Goal: Task Accomplishment & Management: Use online tool/utility

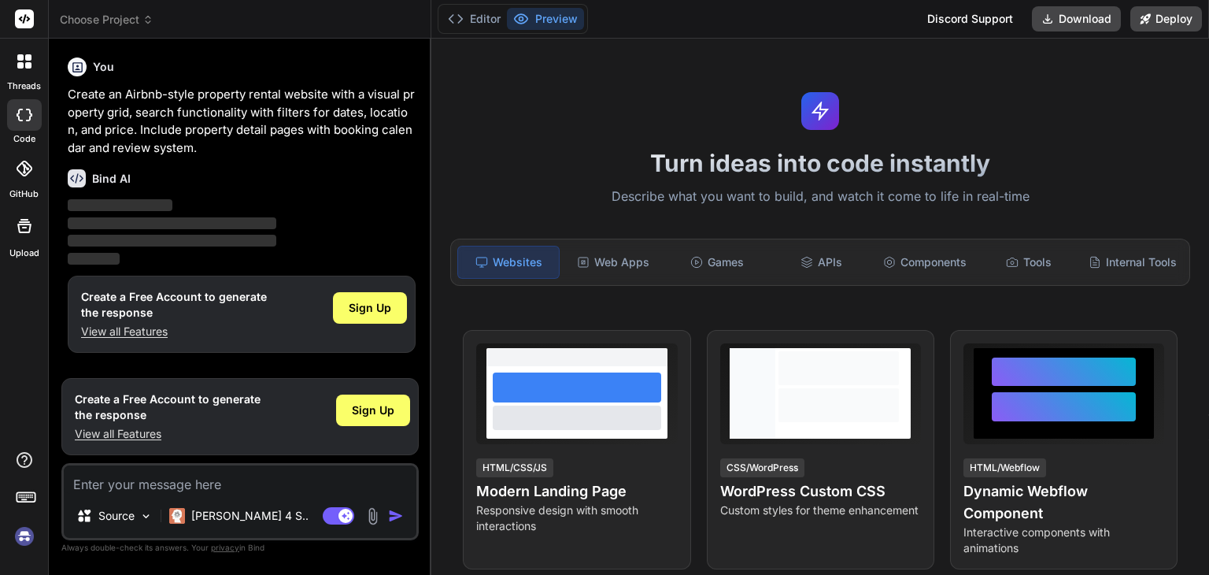
scroll to position [195, 0]
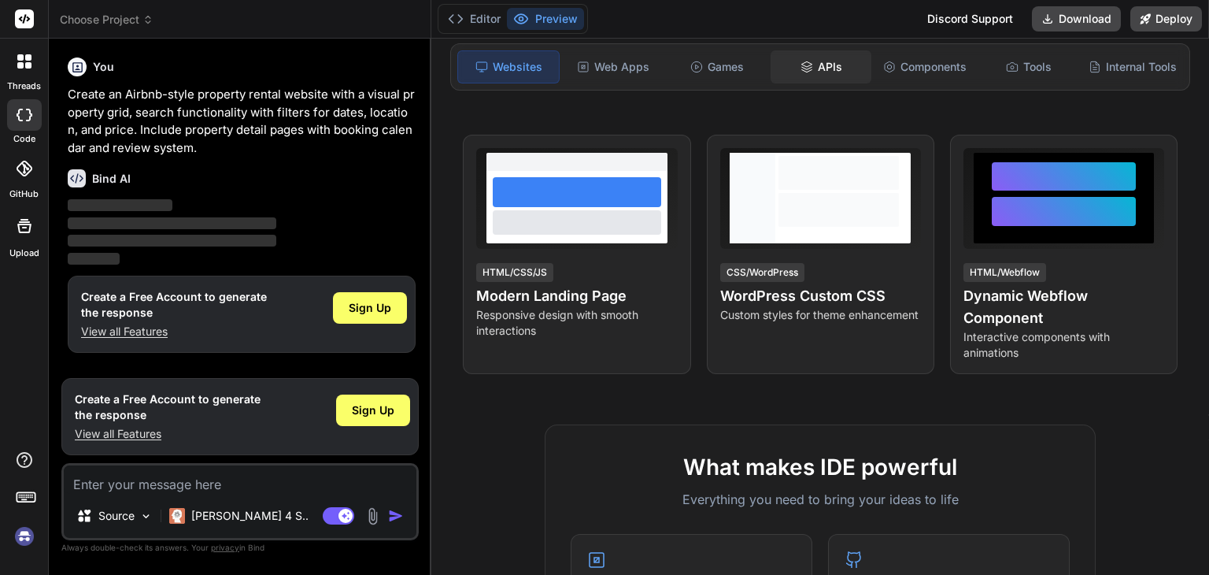
click at [822, 76] on div "APIs" at bounding box center [821, 66] width 101 height 33
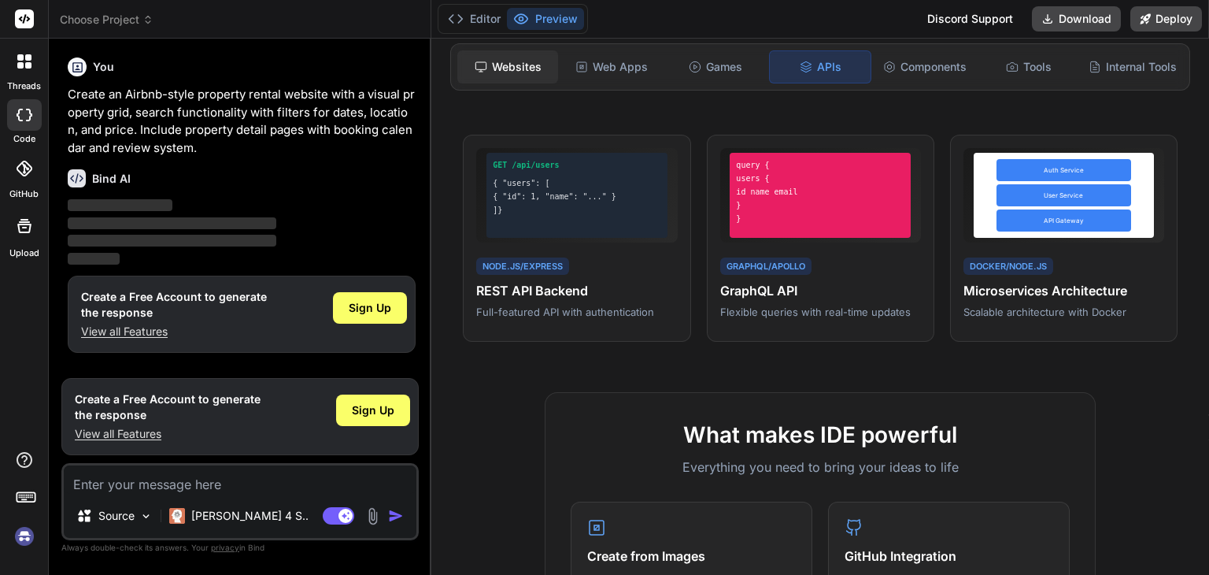
click at [494, 58] on div "Websites" at bounding box center [507, 66] width 101 height 33
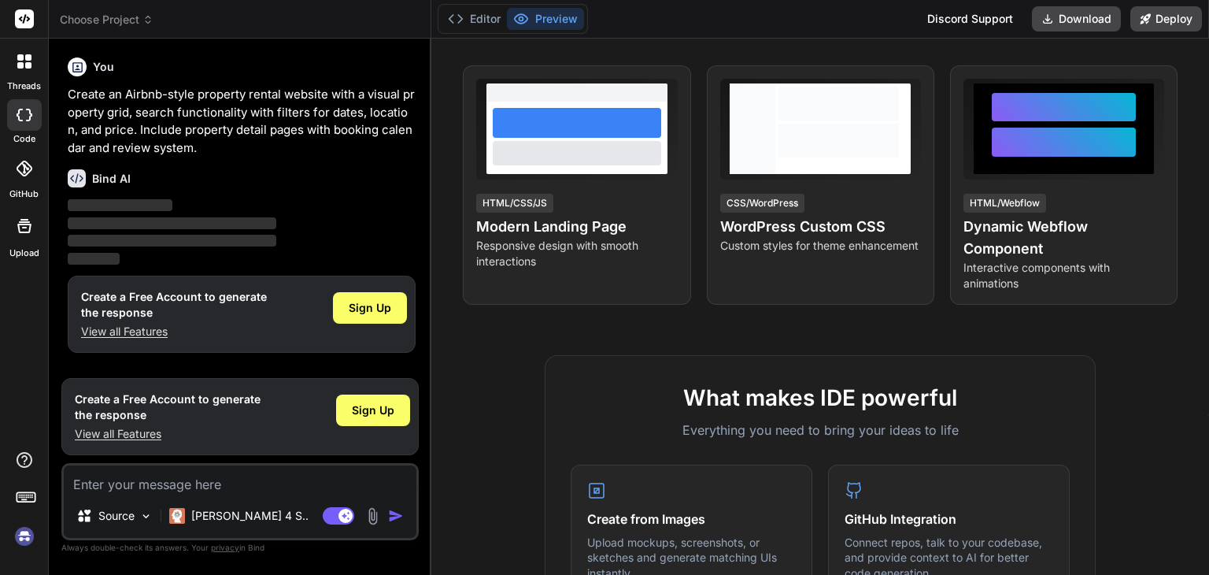
scroll to position [266, 0]
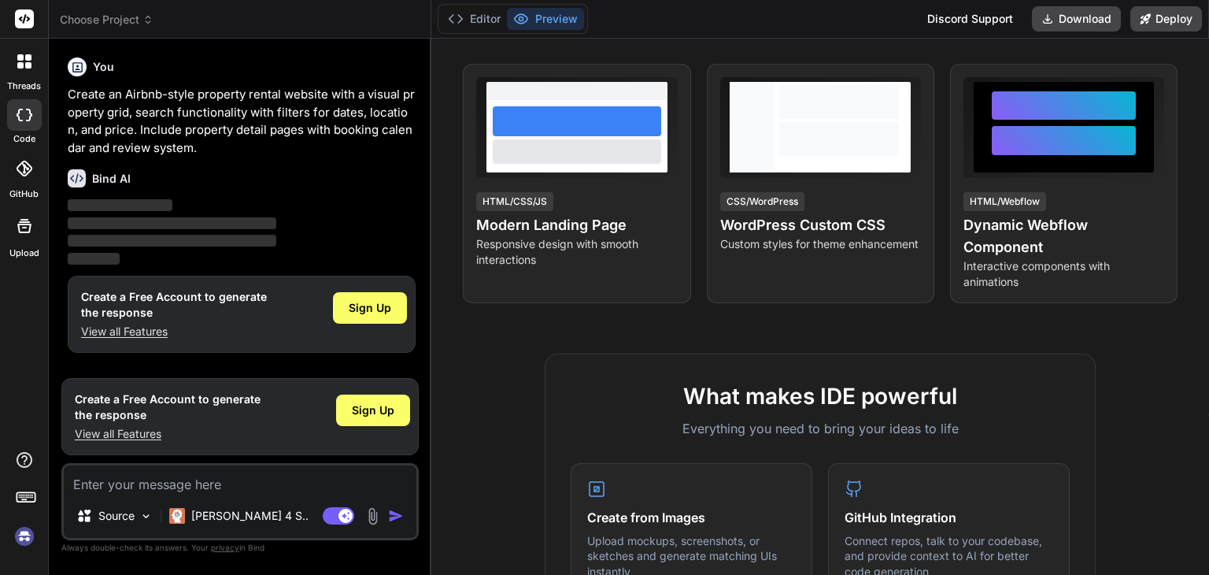
click at [22, 220] on icon at bounding box center [24, 226] width 19 height 19
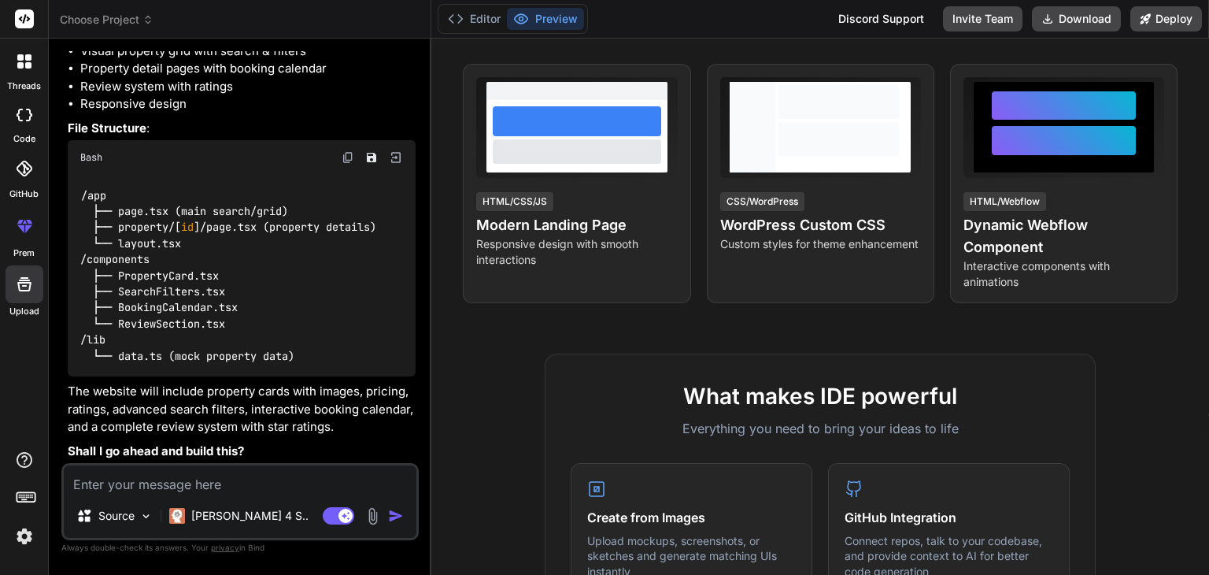
scroll to position [246, 0]
type textarea "x"
click at [125, 498] on div "Source Claude 4 S.. Agent Mode. When this toggle is activated, AI automatically…" at bounding box center [239, 501] width 357 height 77
click at [129, 492] on textarea at bounding box center [240, 479] width 353 height 28
type textarea "y"
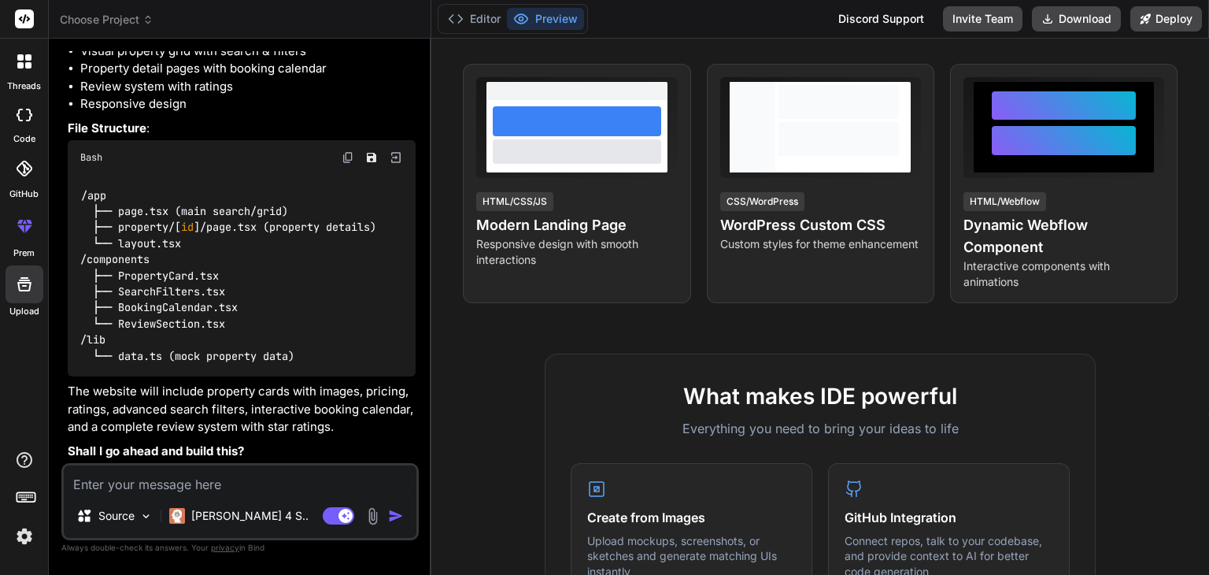
type textarea "x"
type textarea "ye"
type textarea "x"
type textarea "yes"
type textarea "x"
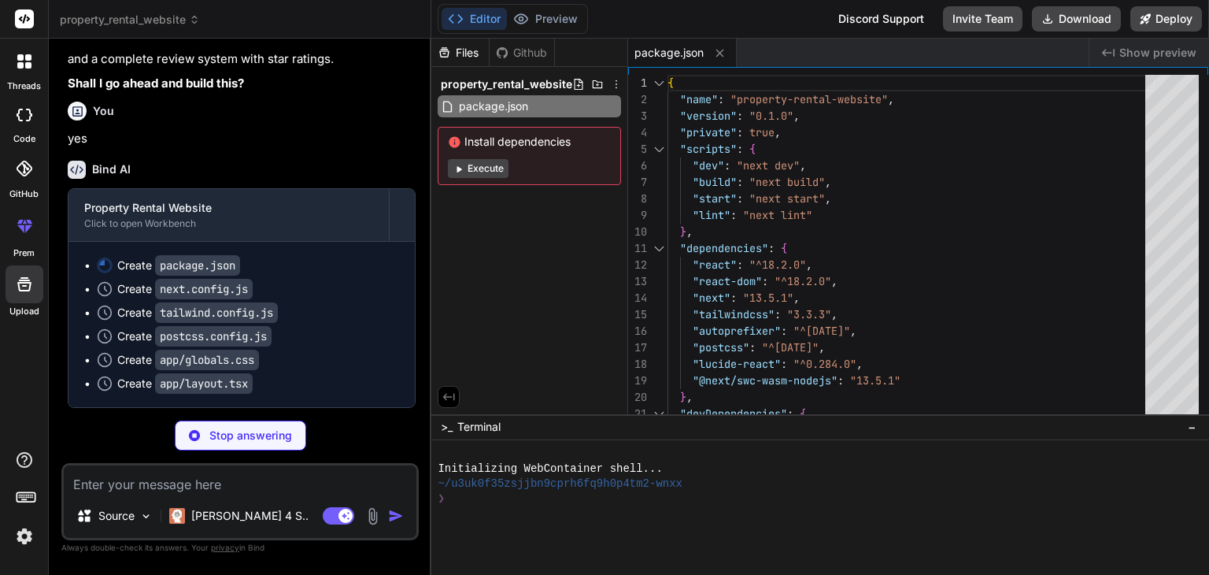
scroll to position [613, 0]
type textarea "x"
type textarea "module.exports = nextConfig"
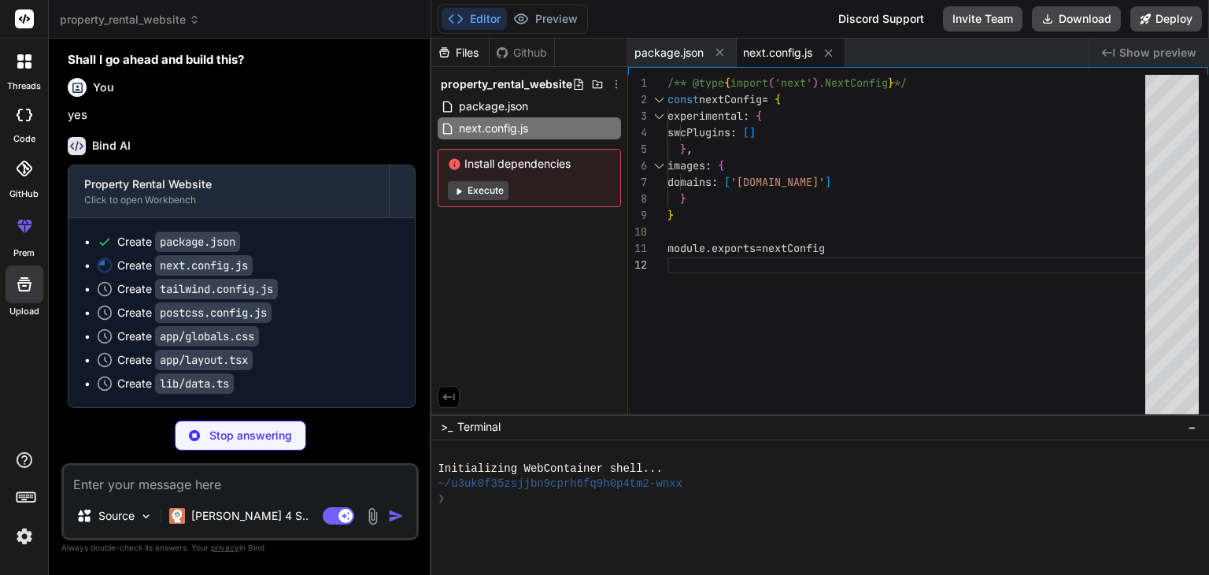
type textarea "x"
type textarea "plugins: [], }"
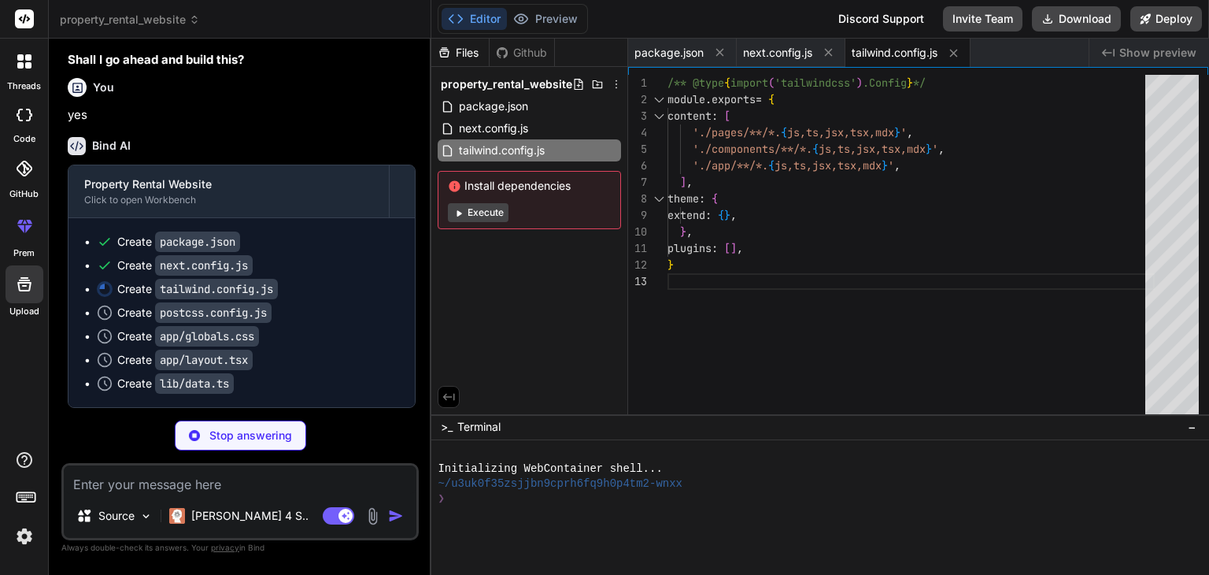
type textarea "x"
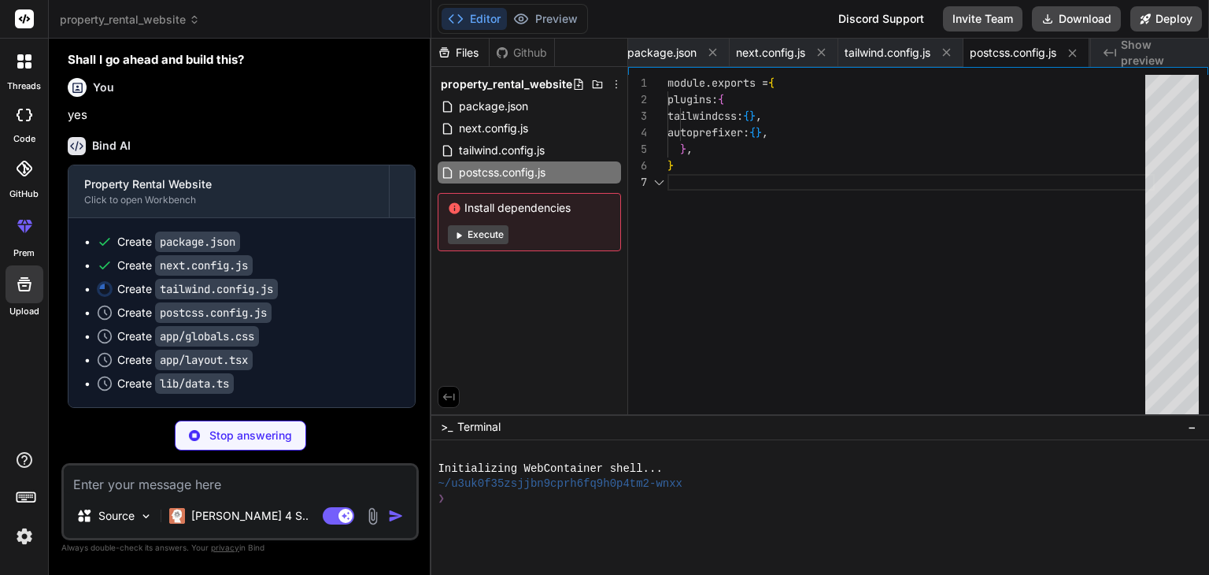
type textarea "@tailwind base; @tailwind components; @tailwind utilities;"
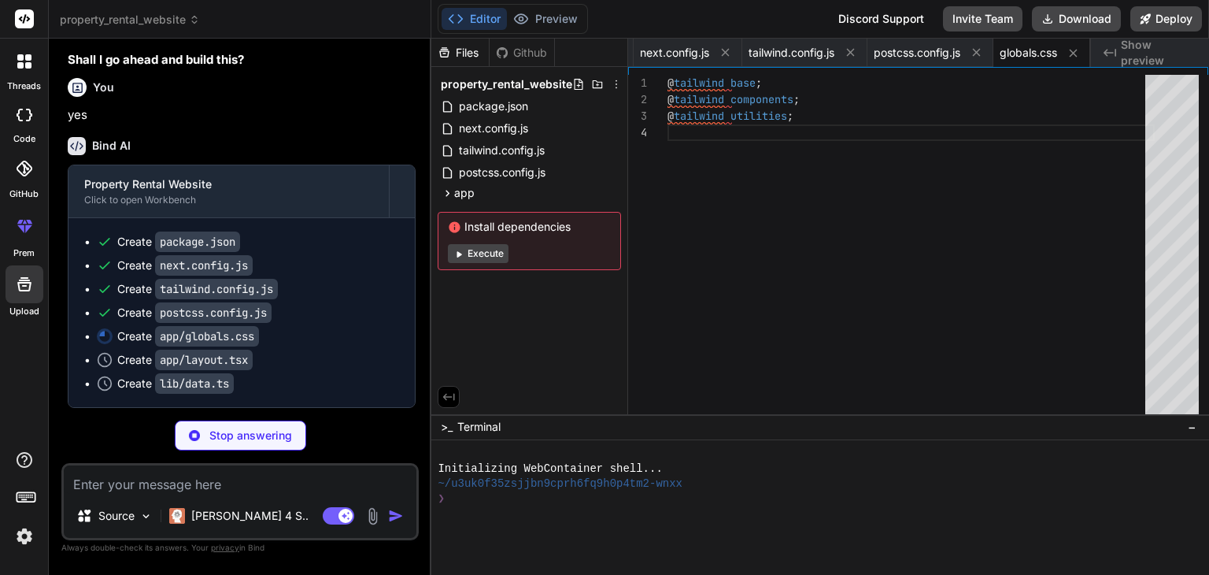
type textarea "x"
type textarea "}: { children: React.ReactNode }) { return ( <html lang="en"> <body className="…"
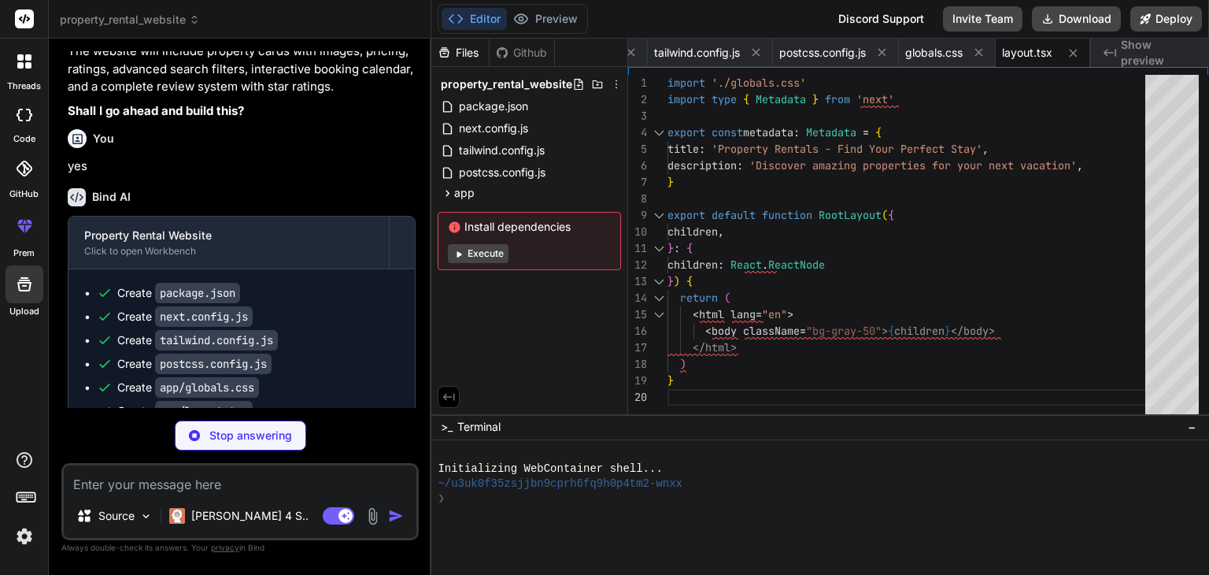
scroll to position [545, 0]
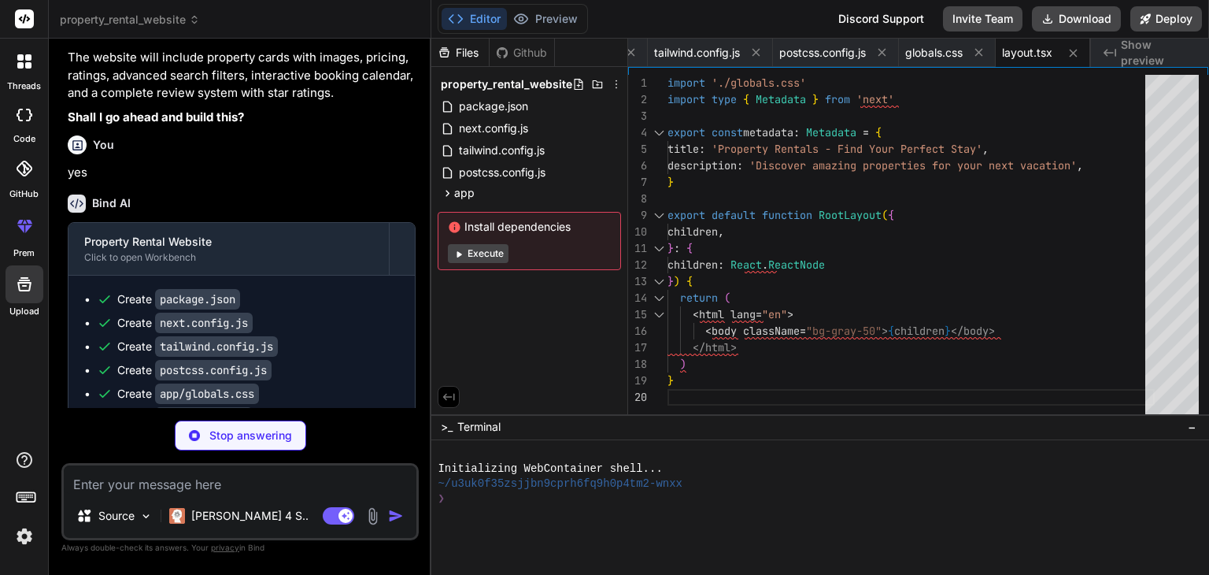
click at [28, 170] on icon at bounding box center [25, 169] width 16 height 16
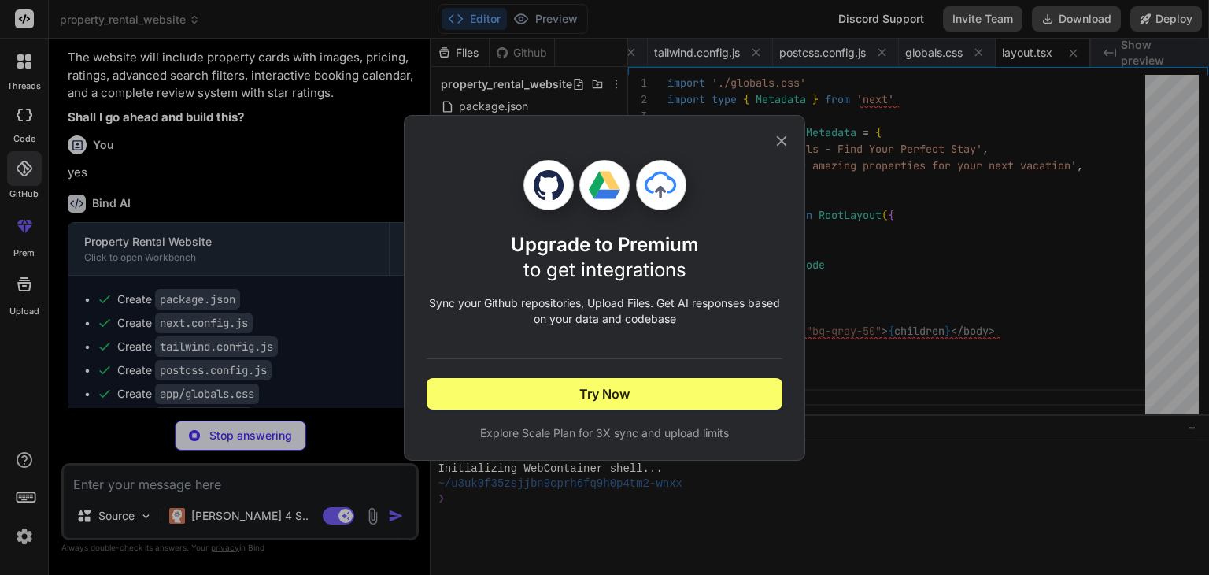
drag, startPoint x: 597, startPoint y: 154, endPoint x: 783, endPoint y: 137, distance: 186.5
click at [783, 137] on div "Upgrade to Premium to get integrations Sync your Github repositories, Upload Fi…" at bounding box center [605, 288] width 356 height 344
click at [783, 137] on icon at bounding box center [781, 140] width 17 height 17
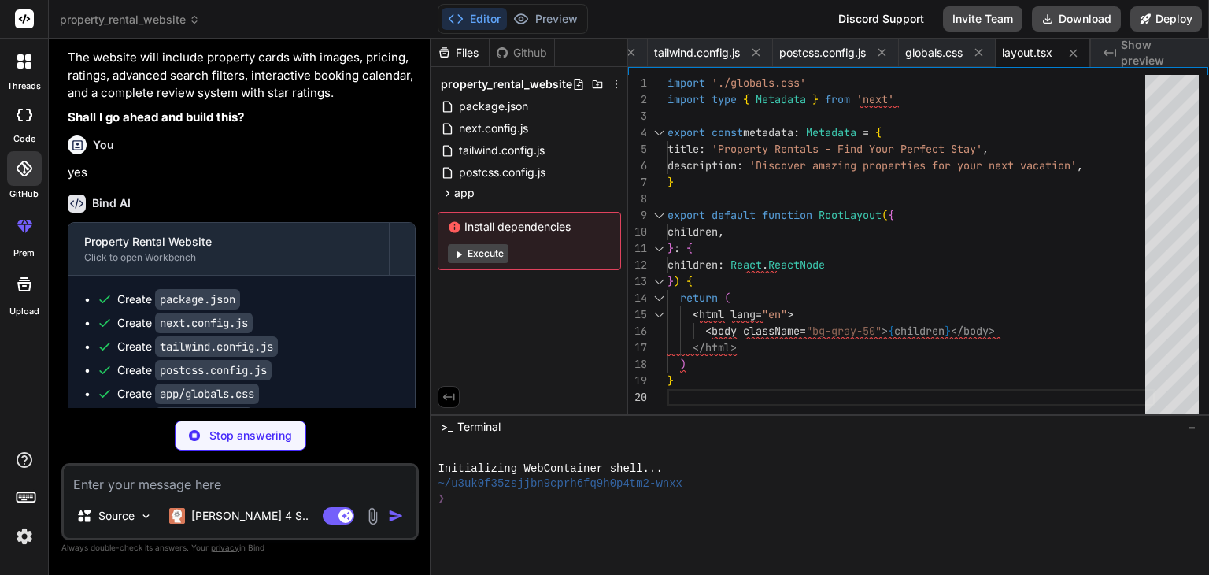
click at [19, 117] on icon at bounding box center [25, 115] width 16 height 13
click at [26, 69] on div at bounding box center [24, 61] width 33 height 33
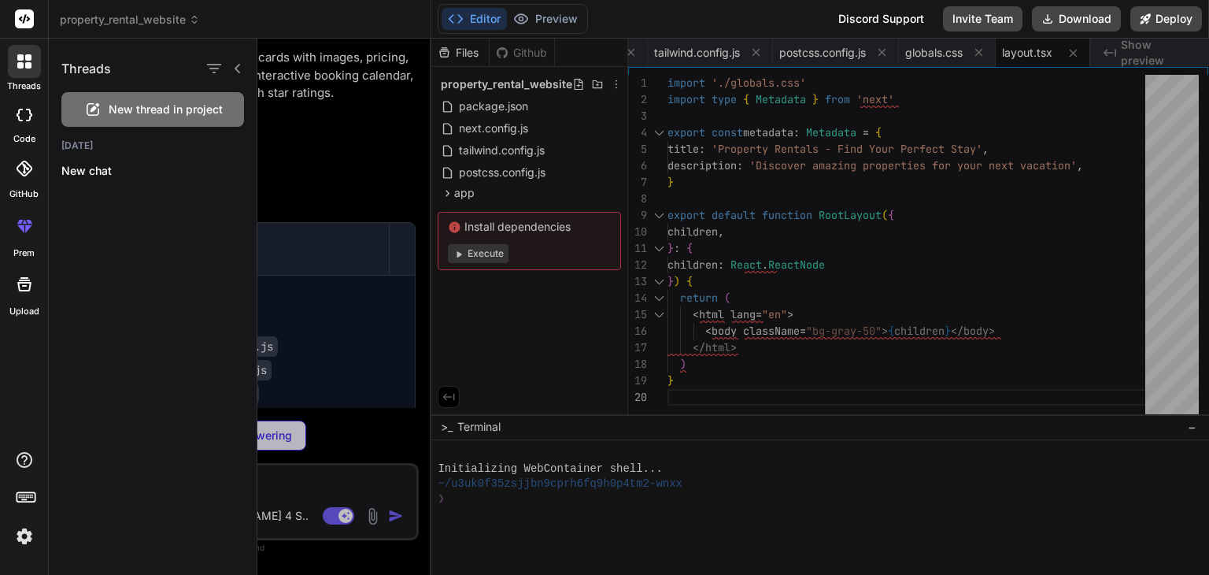
click at [9, 291] on div at bounding box center [25, 284] width 38 height 38
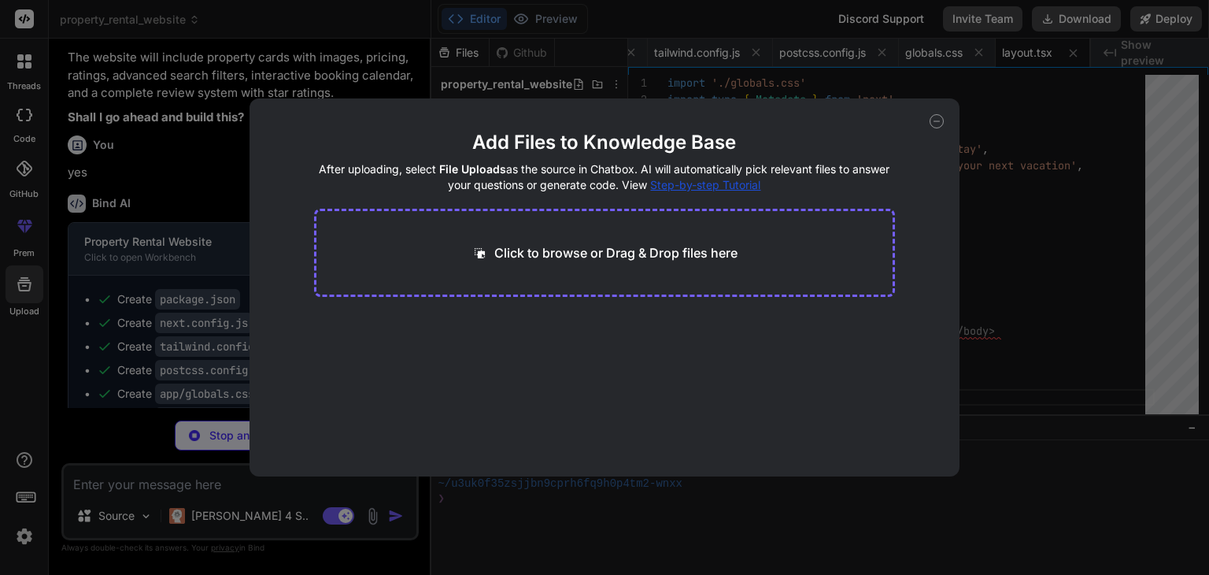
type textarea "x"
type textarea "date: '[DATE]' } ]"
type textarea "x"
type textarea "</Link> </div> </div> ) }"
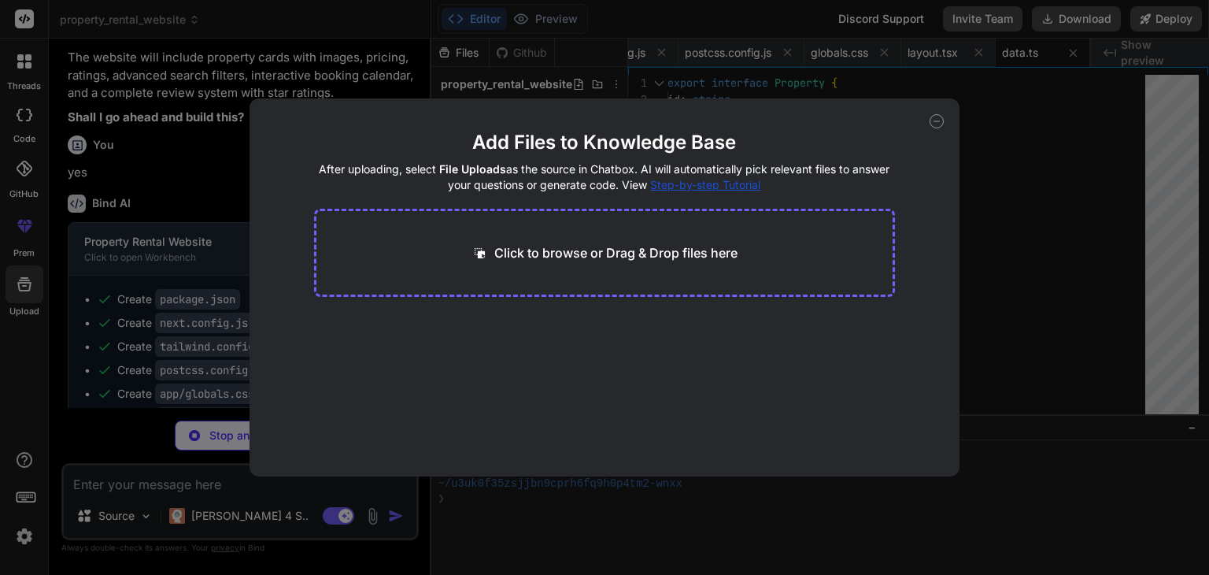
scroll to position [0, 425]
click at [938, 124] on icon at bounding box center [937, 121] width 14 height 14
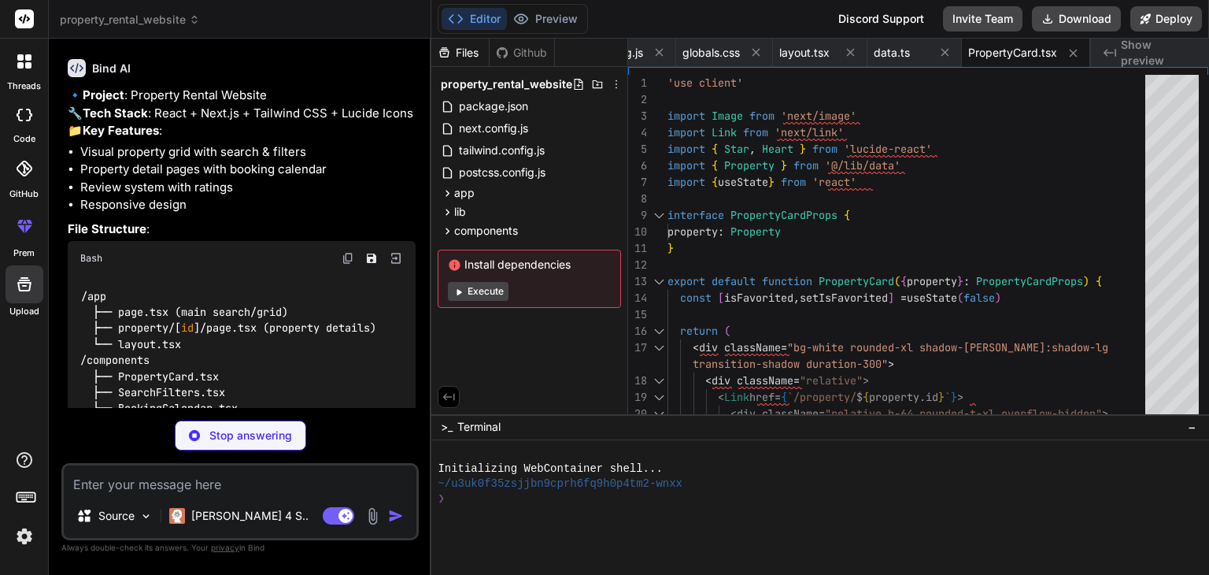
scroll to position [112, 0]
type textarea "x"
type textarea ")} </form> </div> ) }"
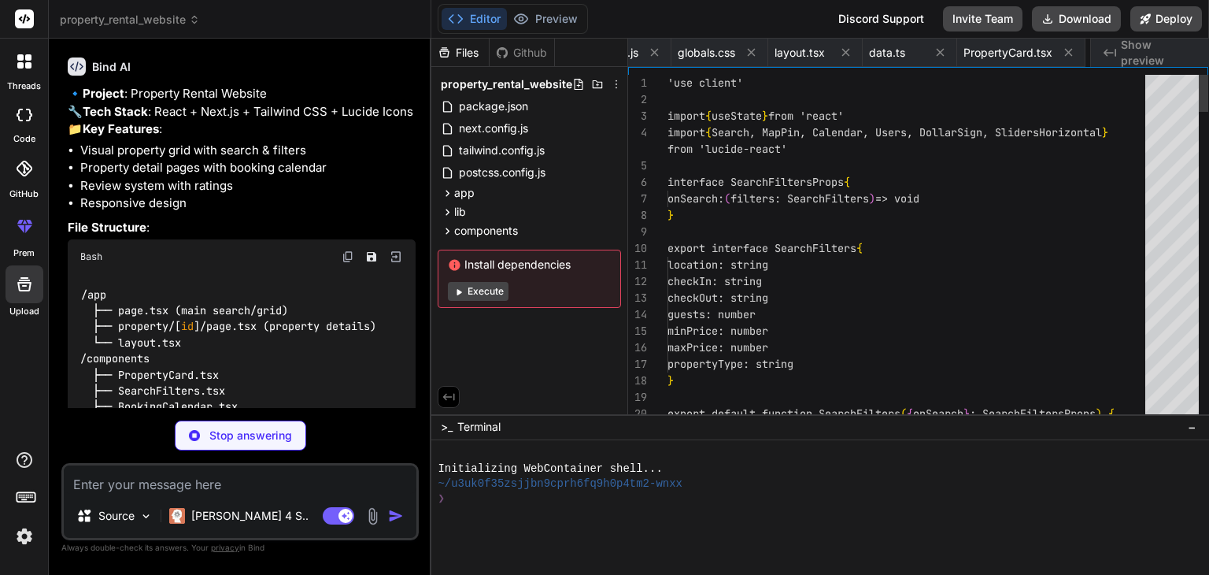
scroll to position [0, 551]
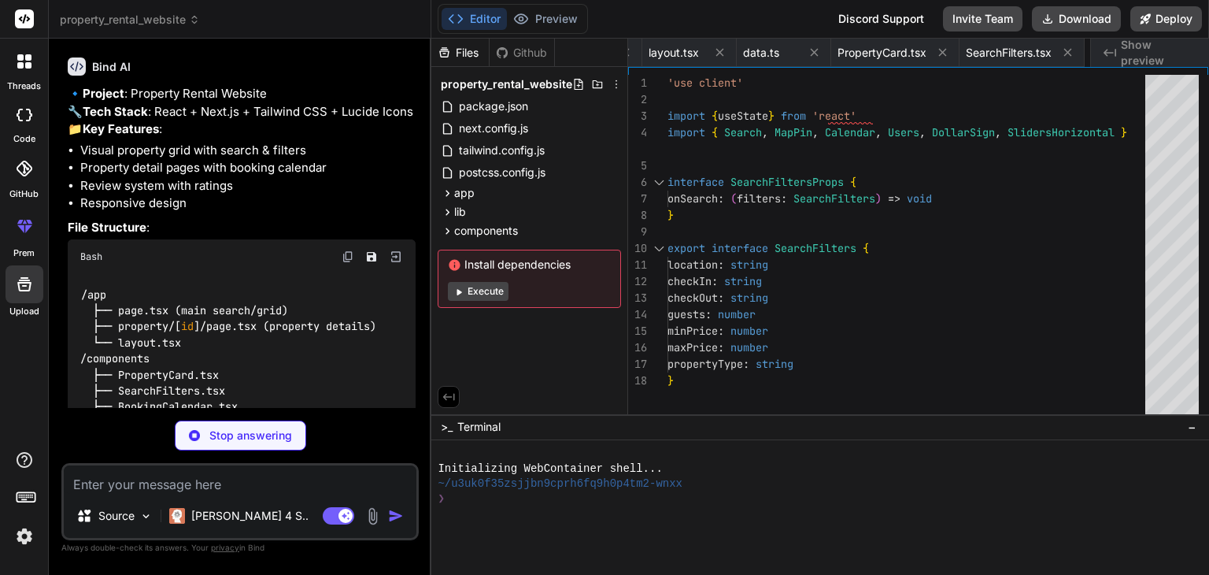
type textarea "x"
type textarea "transition-colors" > Reserve </button> </div> ) }"
type textarea "x"
type textarea "<div className="mt-8 text-center"> <button className="px-6 py-3 border border-g…"
type textarea "x"
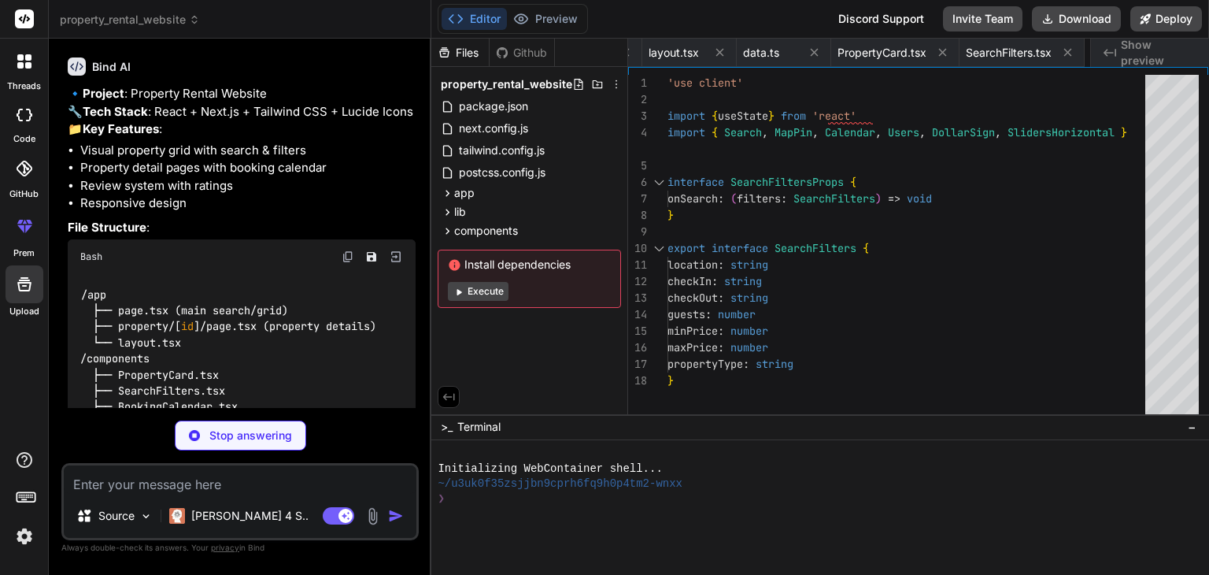
type textarea "}"
type textarea "x"
type textarea "onDateSelect={handleBooking} price={property.price} /> </div> </div> </main> </…"
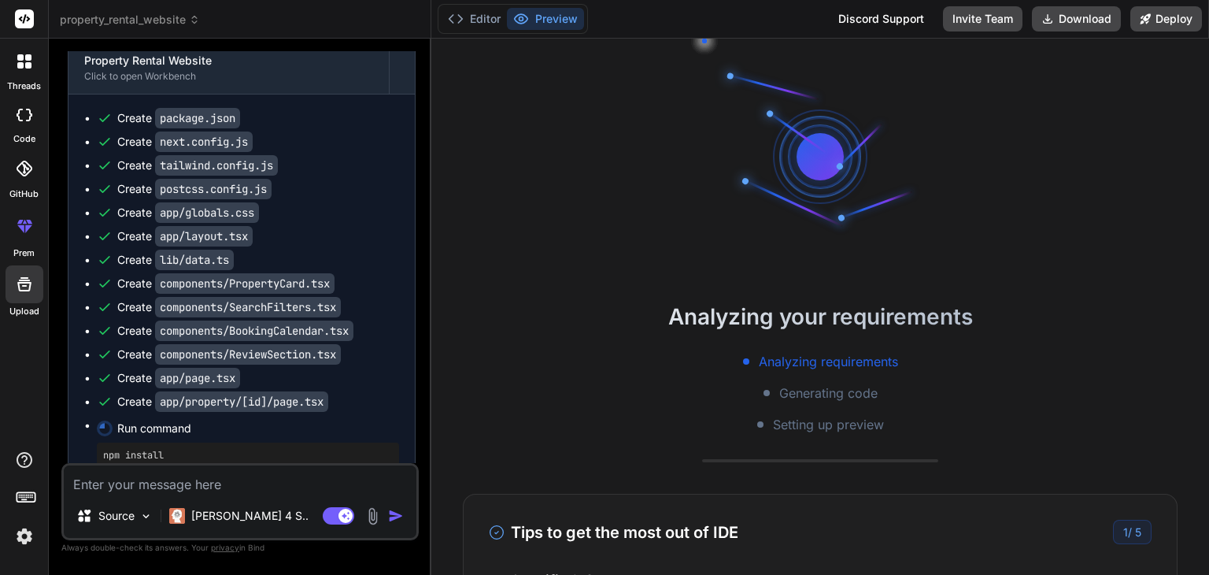
scroll to position [839, 0]
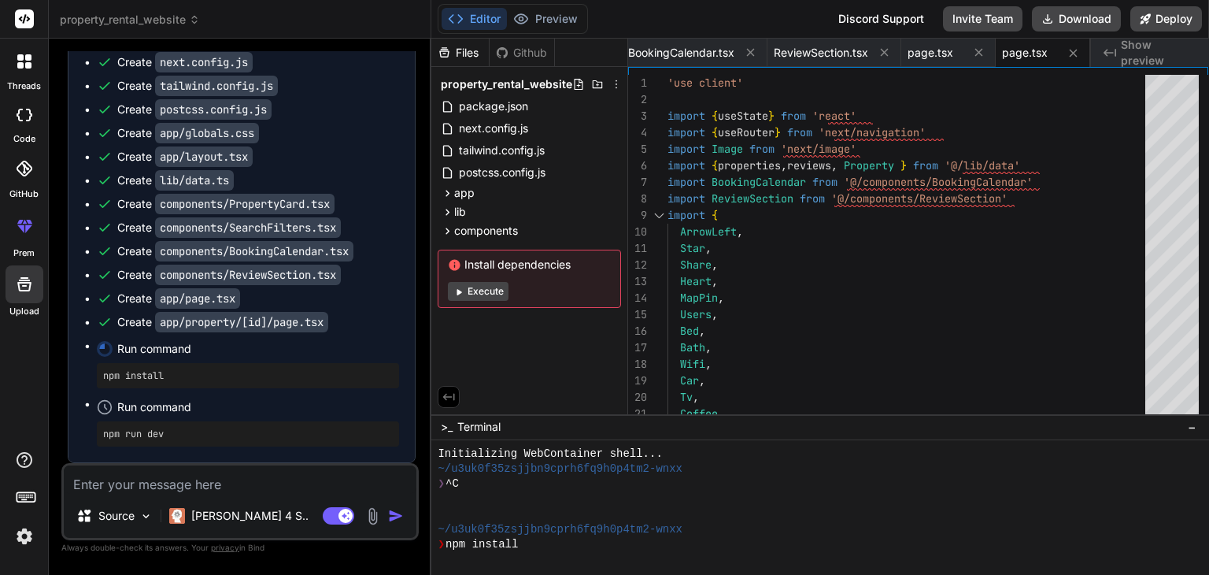
type textarea "x"
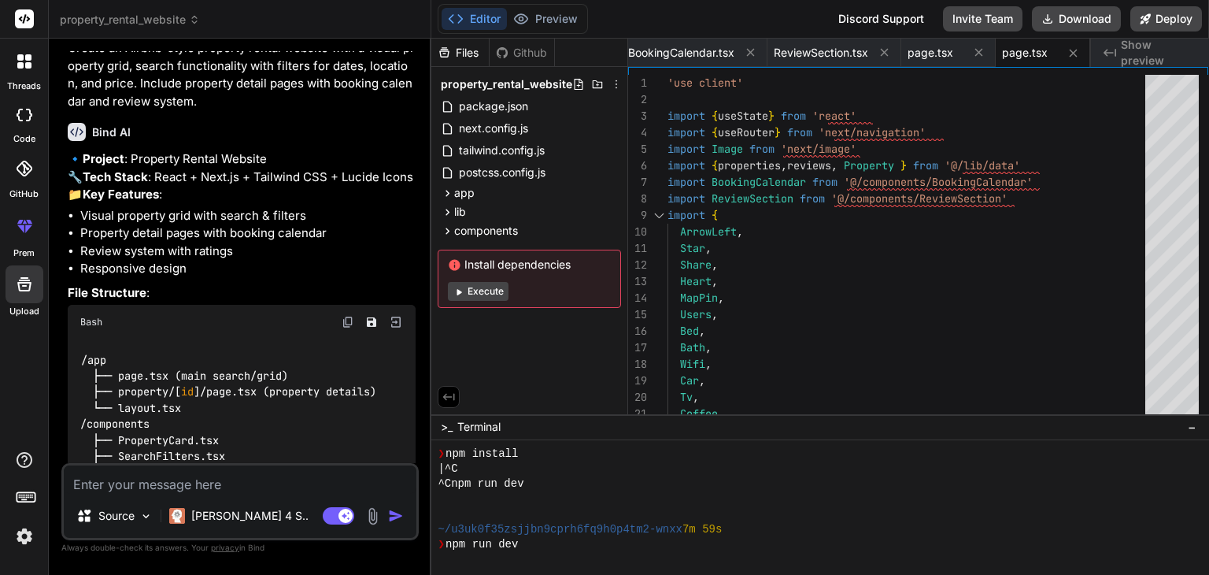
scroll to position [46, 0]
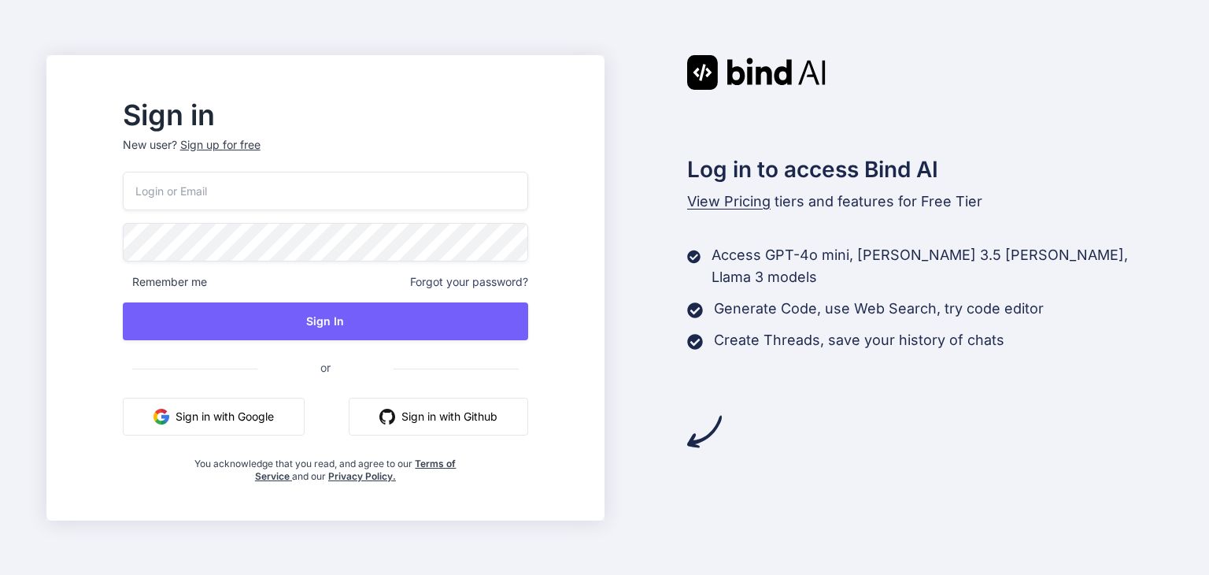
click at [431, 193] on input "email" at bounding box center [325, 191] width 405 height 39
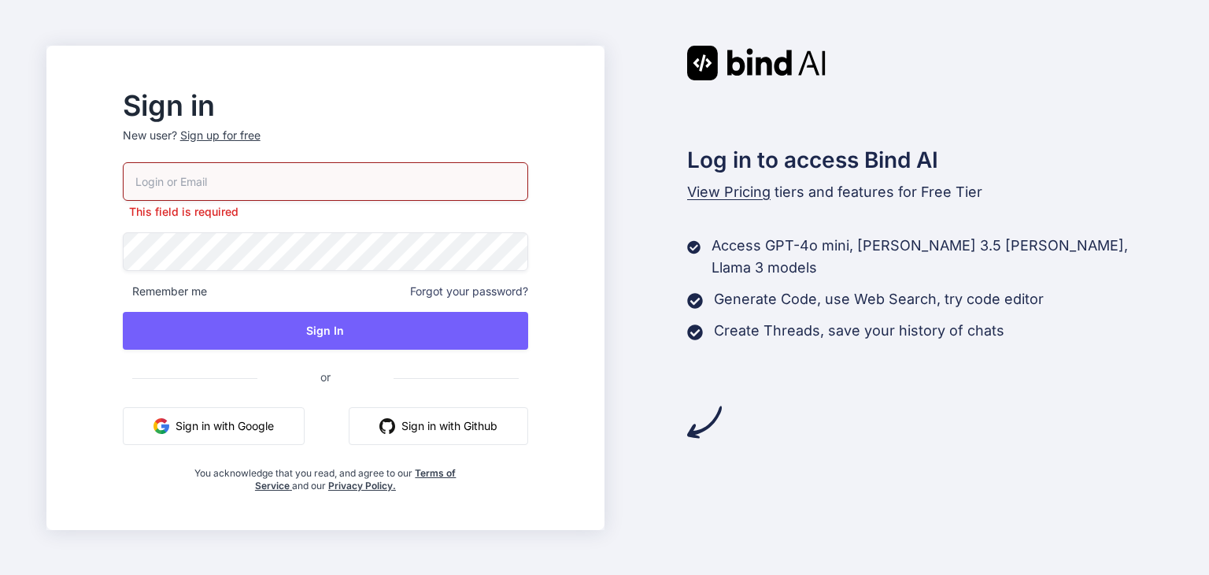
click at [304, 407] on button "Sign in with Google" at bounding box center [214, 426] width 182 height 38
